Goal: Task Accomplishment & Management: Use online tool/utility

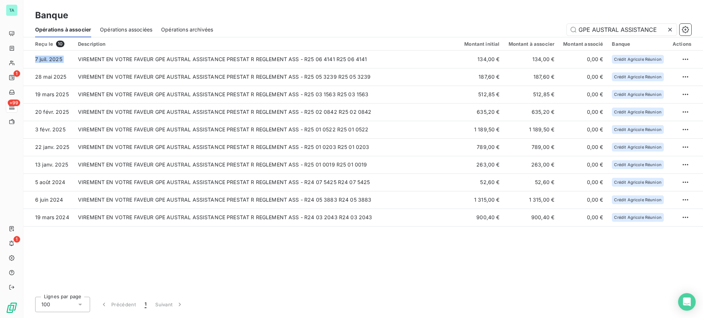
drag, startPoint x: 78, startPoint y: 59, endPoint x: 698, endPoint y: 228, distance: 643.3
click at [701, 236] on div "Reçu le 10 Description Montant initial Montant à associer Montant associé Banqu…" at bounding box center [362, 164] width 679 height 254
click at [195, 31] on span "Opérations archivées" at bounding box center [187, 29] width 52 height 7
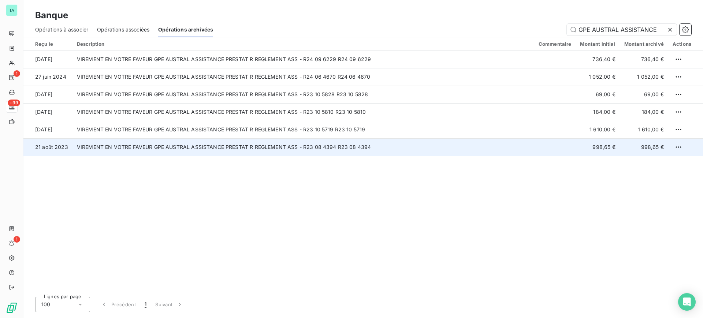
drag, startPoint x: 32, startPoint y: 60, endPoint x: 701, endPoint y: 153, distance: 675.6
click at [701, 153] on tbody "[DATE] VIREMENT EN VOTRE FAVEUR GPE AUSTRAL ASSISTANCE PRESTAT R REGLEMENT ASS …" at bounding box center [362, 103] width 679 height 105
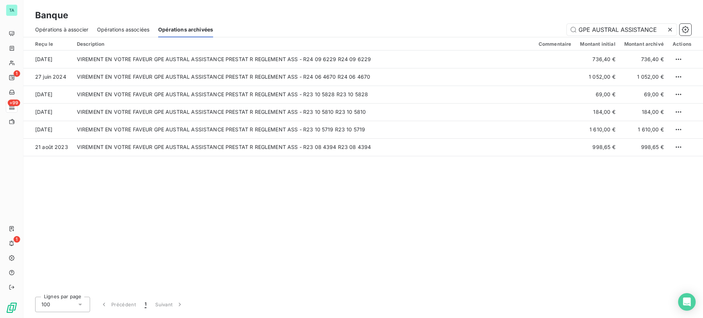
click at [168, 179] on div "Reçu le Description Commentaire Montant initial Montant archivé Actions [DATE] …" at bounding box center [362, 164] width 679 height 254
click at [118, 33] on div "Opérations associées" at bounding box center [123, 29] width 52 height 15
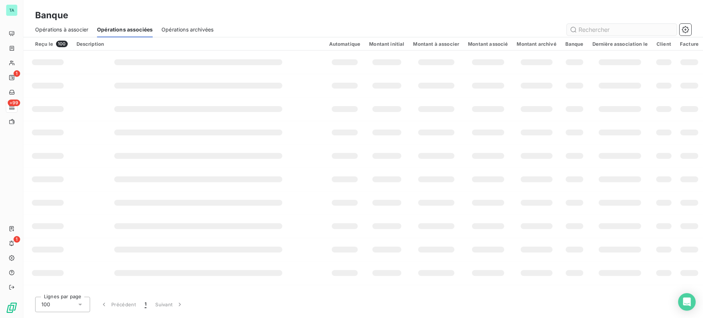
click at [616, 32] on input "text" at bounding box center [622, 30] width 110 height 12
type input "GPE AUSTRAL ASSISTANCE"
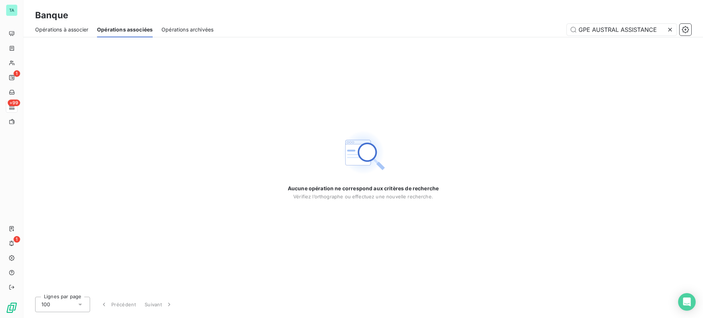
click at [79, 30] on span "Opérations à associer" at bounding box center [61, 29] width 53 height 7
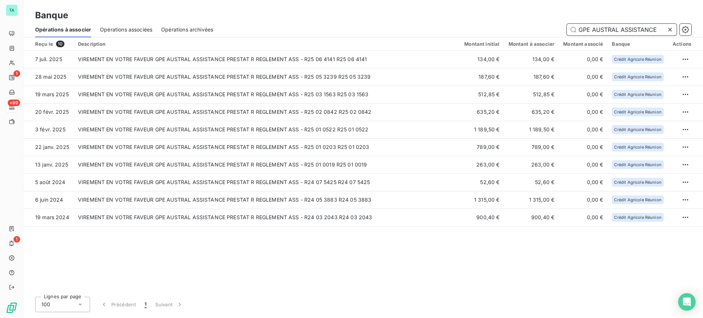
click at [183, 31] on span "Opérations archivées" at bounding box center [187, 29] width 52 height 7
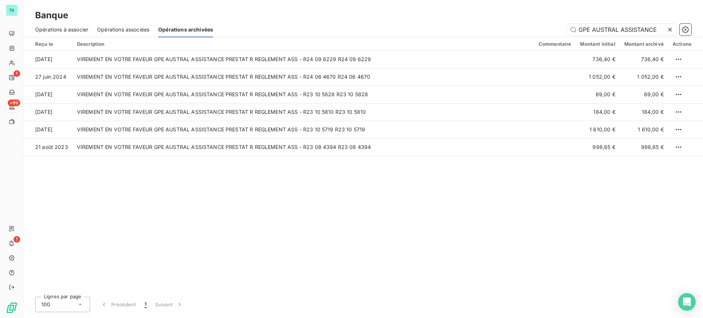
click at [76, 29] on span "Opérations à associer" at bounding box center [61, 29] width 53 height 7
